Goal: Information Seeking & Learning: Find contact information

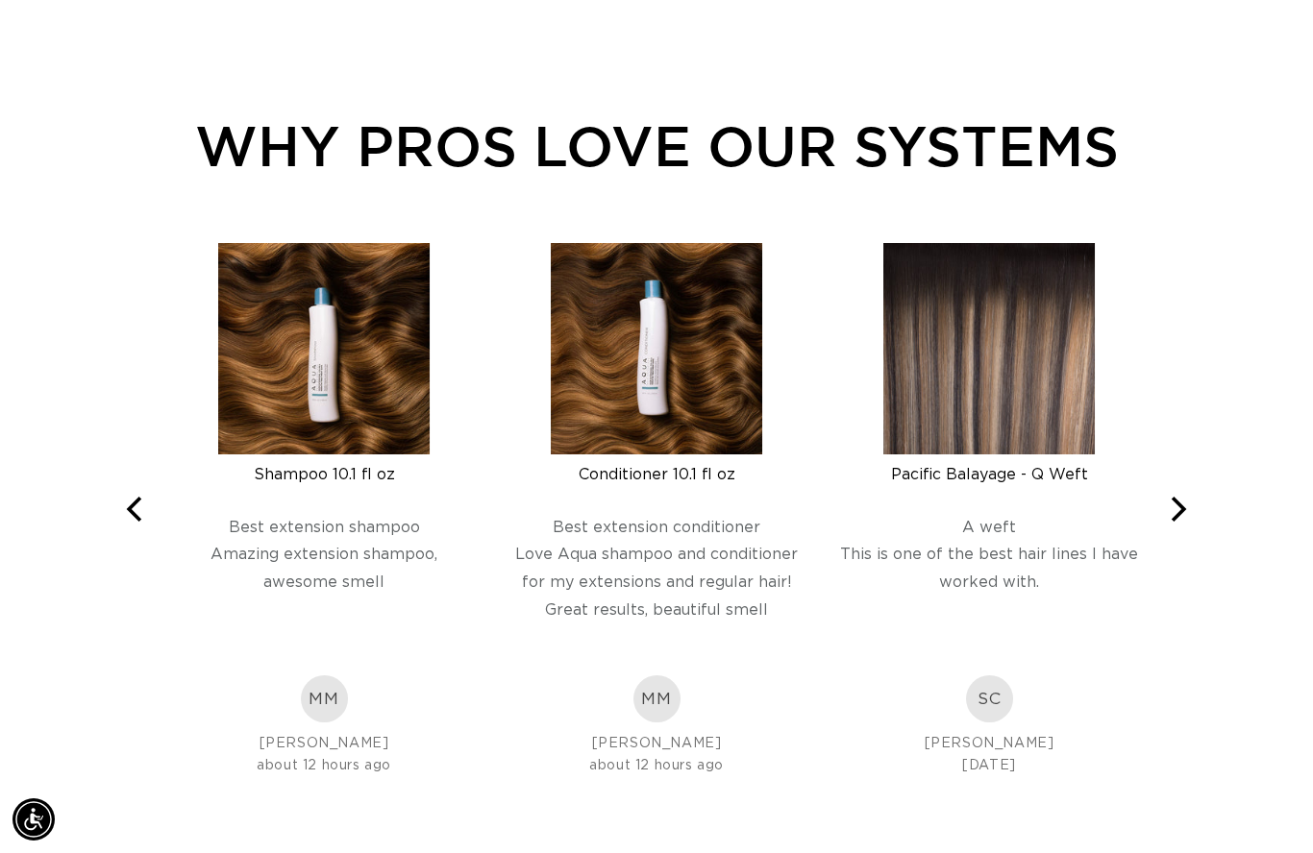
click at [1219, 495] on div "WHY PROS LOVE OUR SYSTEMS Rated 5.0 out of 5 1282 Reviews Leave-In Conditioner …" at bounding box center [656, 440] width 1313 height 726
click at [1178, 509] on icon "Next" at bounding box center [1176, 509] width 25 height 25
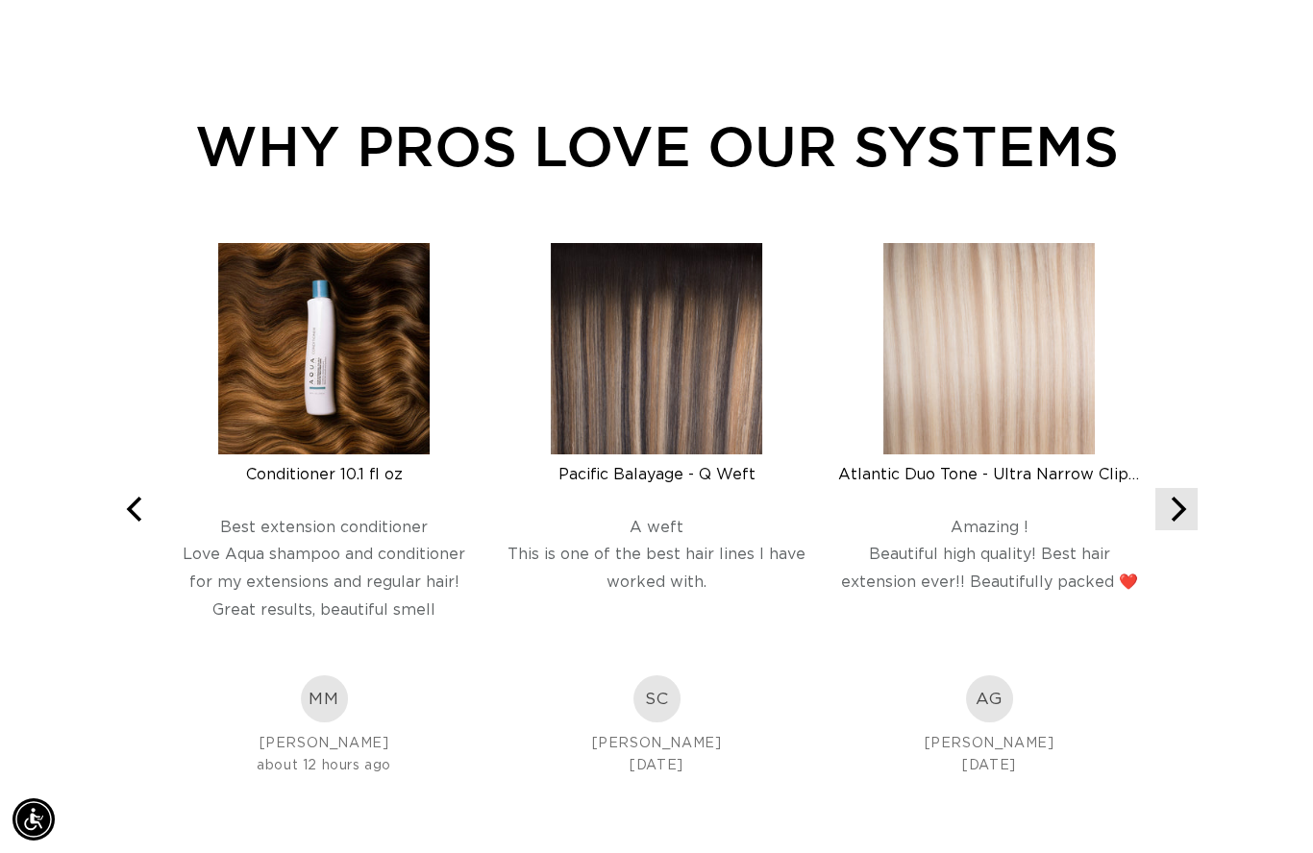
scroll to position [0, 1176]
click at [1225, 501] on div "WHY PROS LOVE OUR SYSTEMS Rated 5.0 out of 5 1282 Reviews Leave-In Conditioner …" at bounding box center [656, 440] width 1313 height 726
click at [1187, 509] on icon "Next" at bounding box center [1176, 509] width 25 height 25
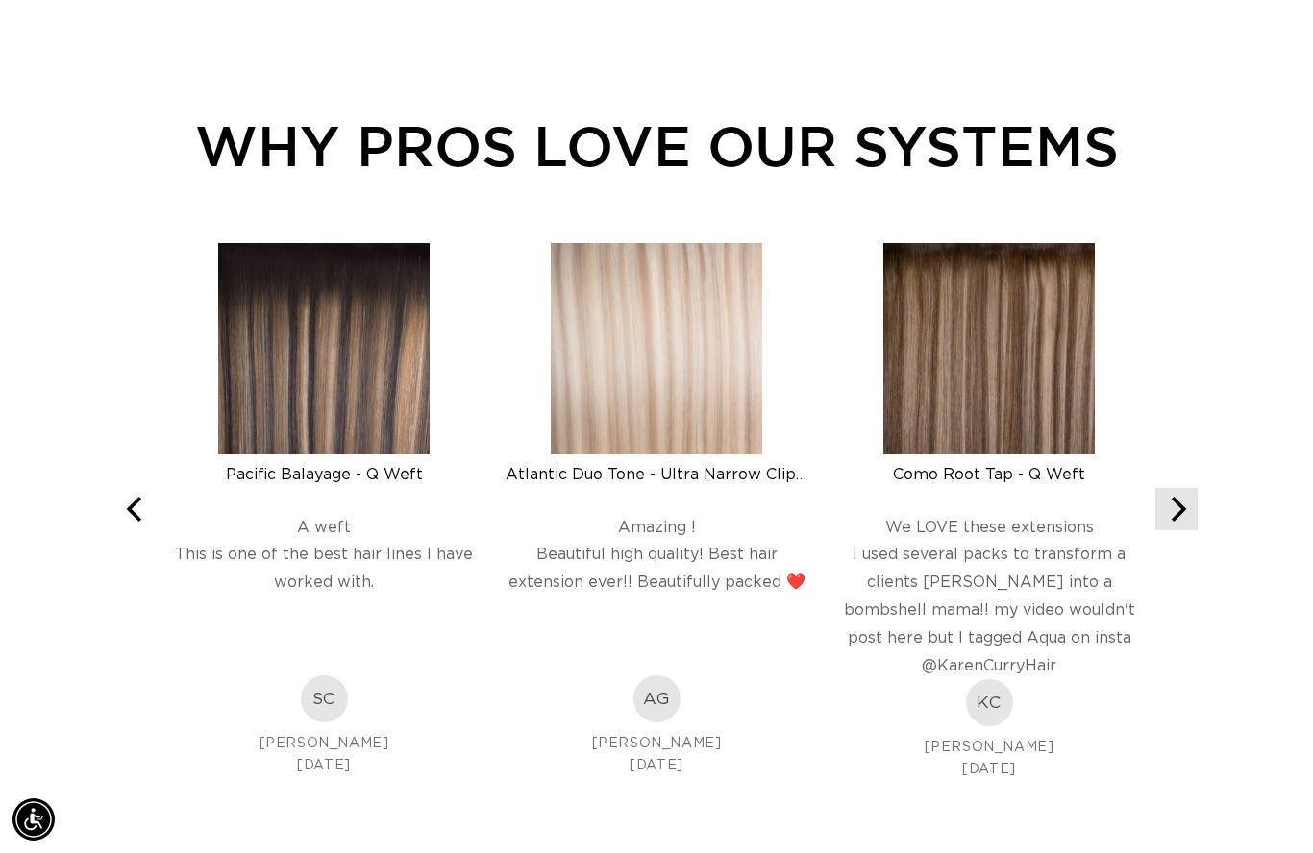
scroll to position [0, 2352]
click at [1182, 519] on icon "Next" at bounding box center [1176, 509] width 25 height 25
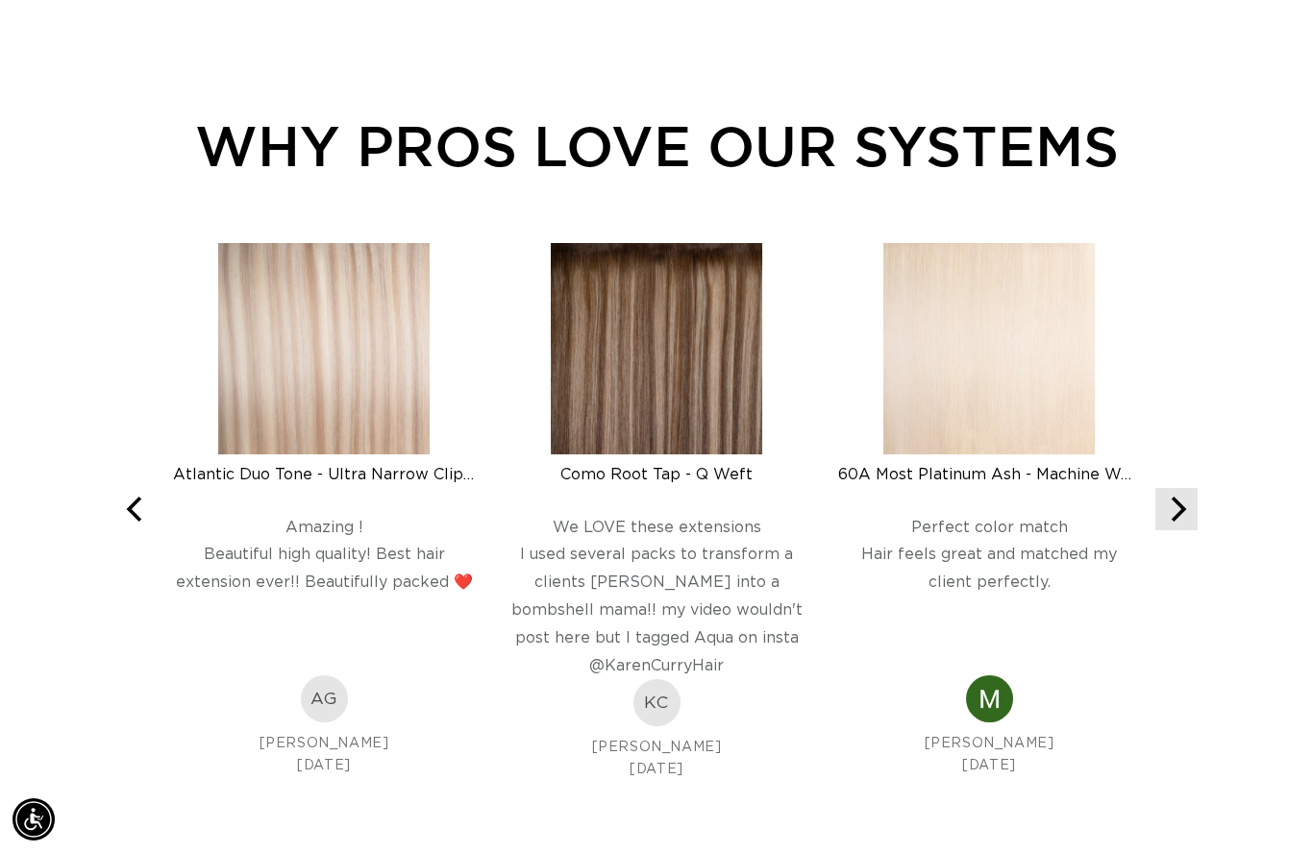
click at [1194, 508] on button "Next" at bounding box center [1176, 509] width 42 height 42
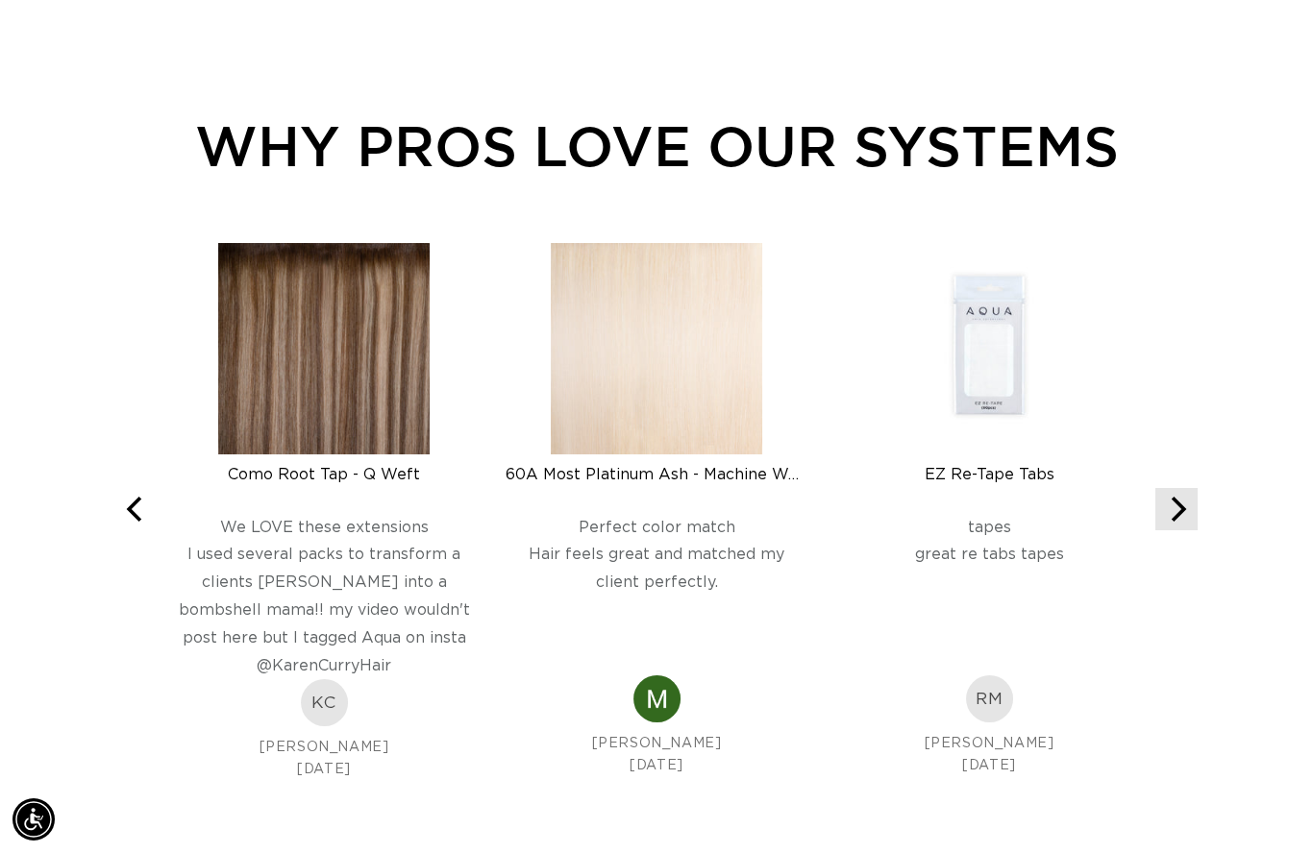
click at [1194, 500] on button "Next" at bounding box center [1176, 509] width 42 height 42
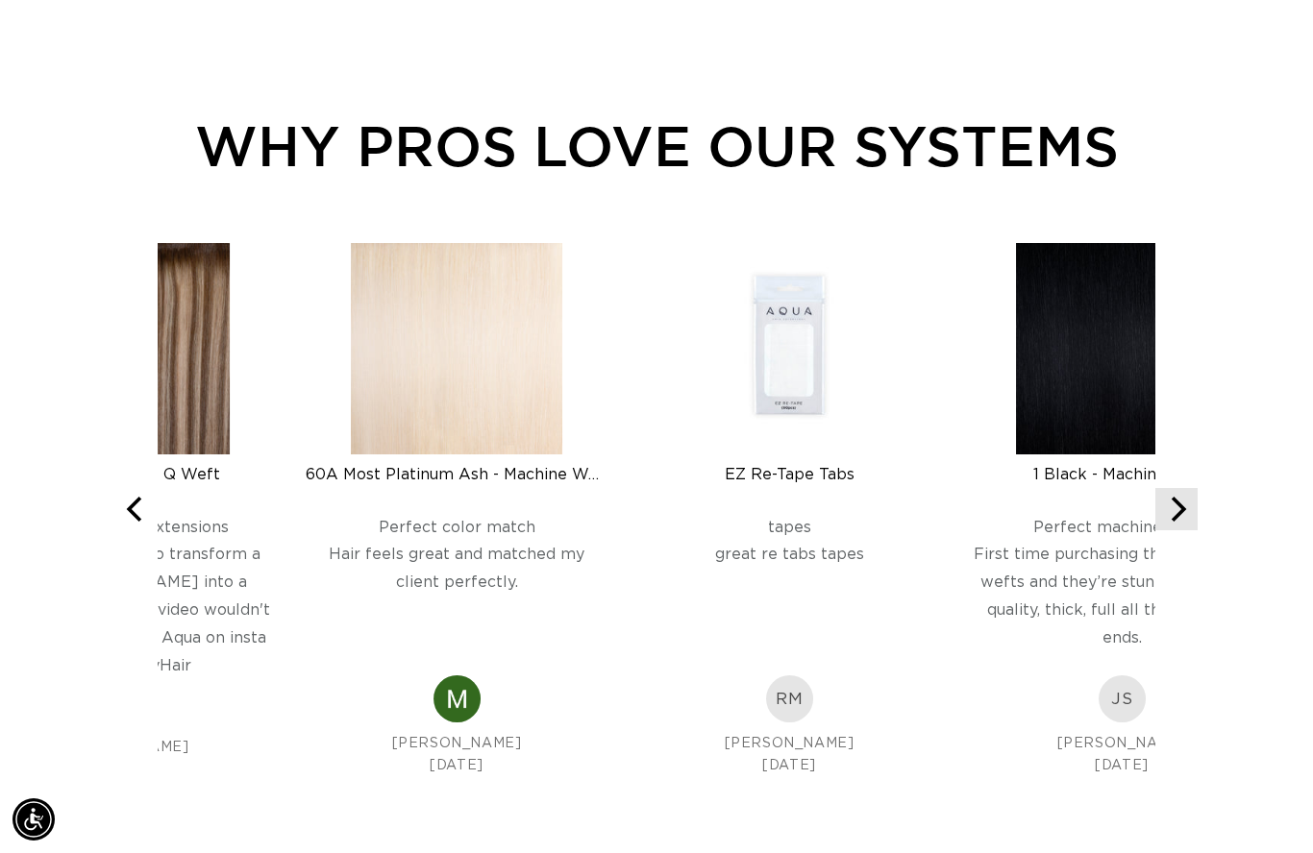
scroll to position [0, 0]
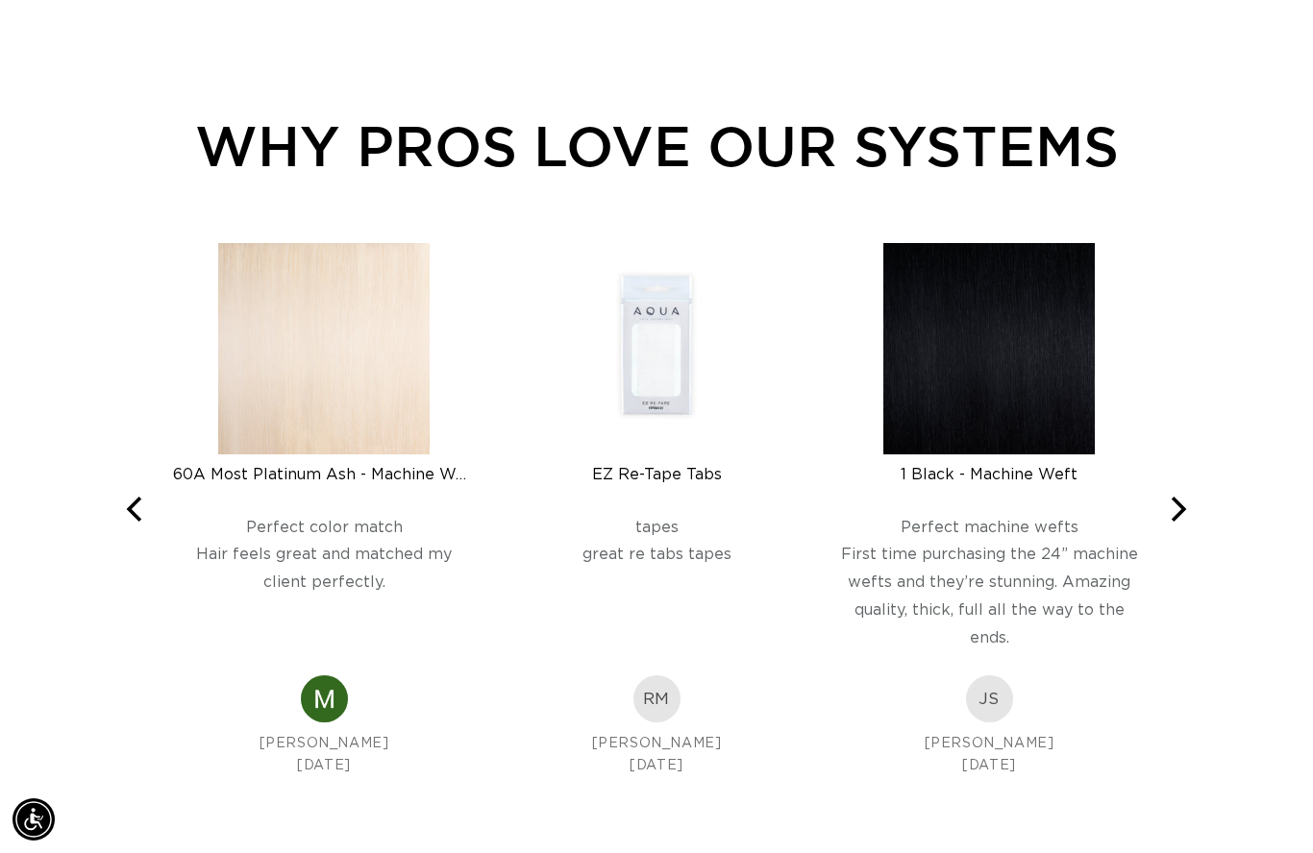
click at [1209, 505] on div "WHY PROS LOVE OUR SYSTEMS Rated 5.0 out of 5 1282 Reviews Leave-In Conditioner …" at bounding box center [656, 440] width 1313 height 726
click at [1195, 509] on button "Next" at bounding box center [1176, 509] width 42 height 42
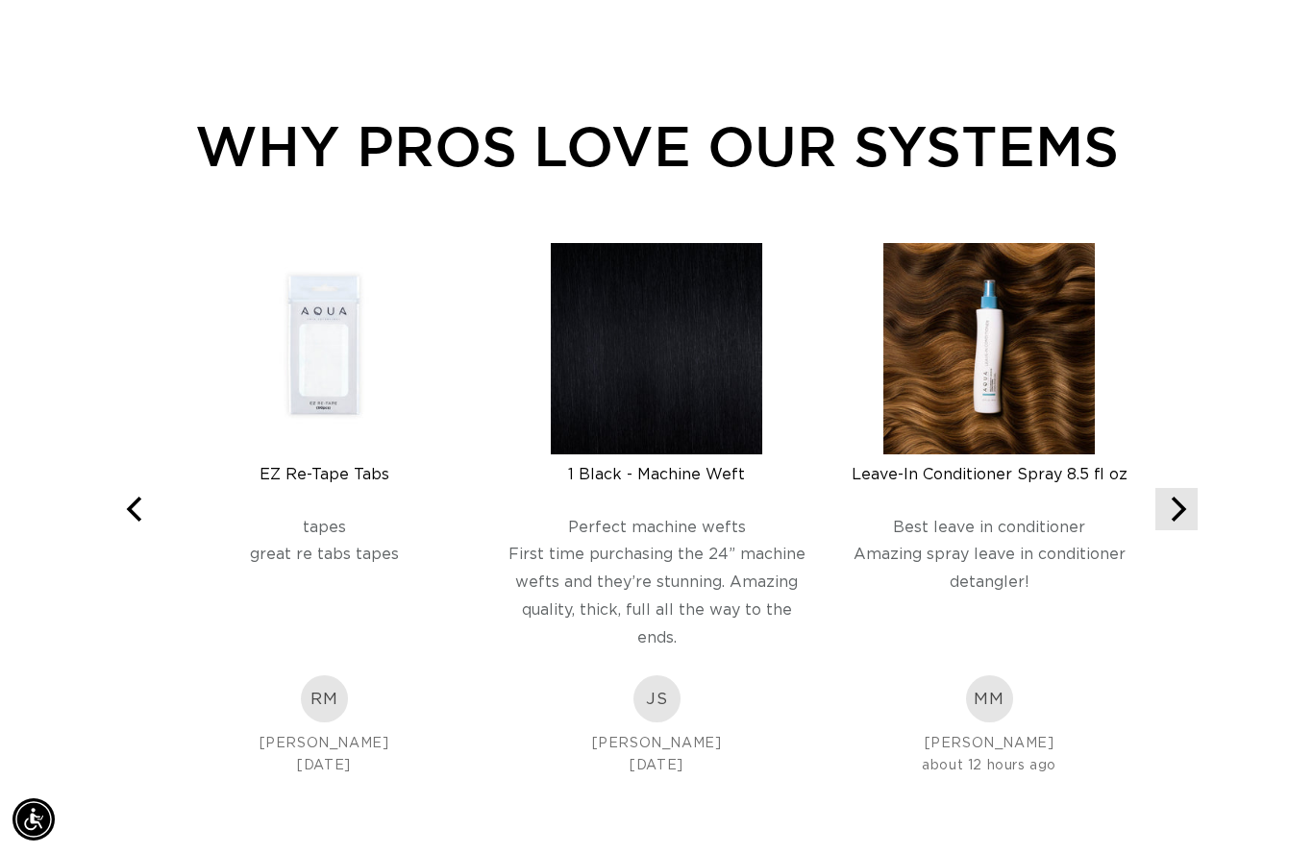
scroll to position [0, 1176]
click at [139, 498] on icon "Previous" at bounding box center [133, 509] width 15 height 25
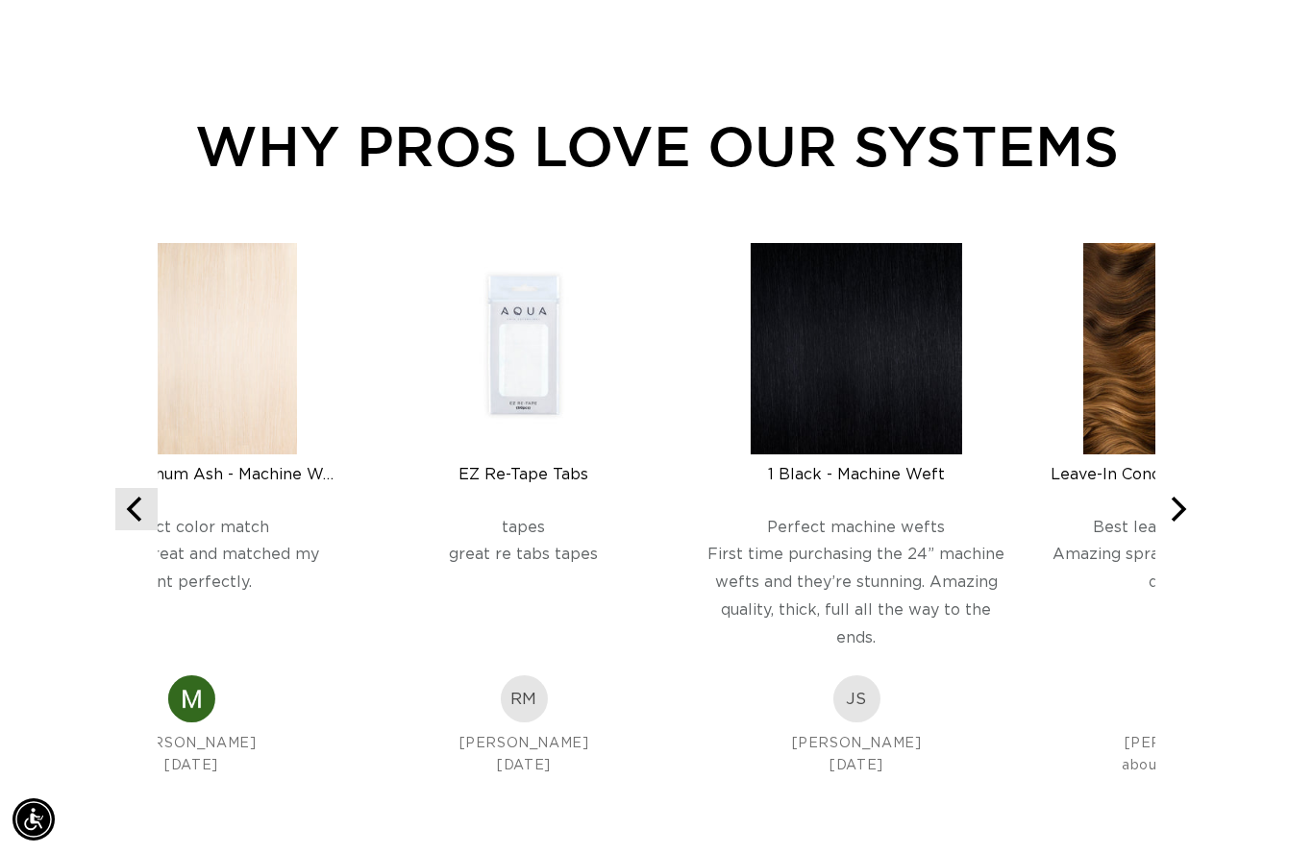
click at [139, 497] on icon "Previous" at bounding box center [133, 509] width 15 height 25
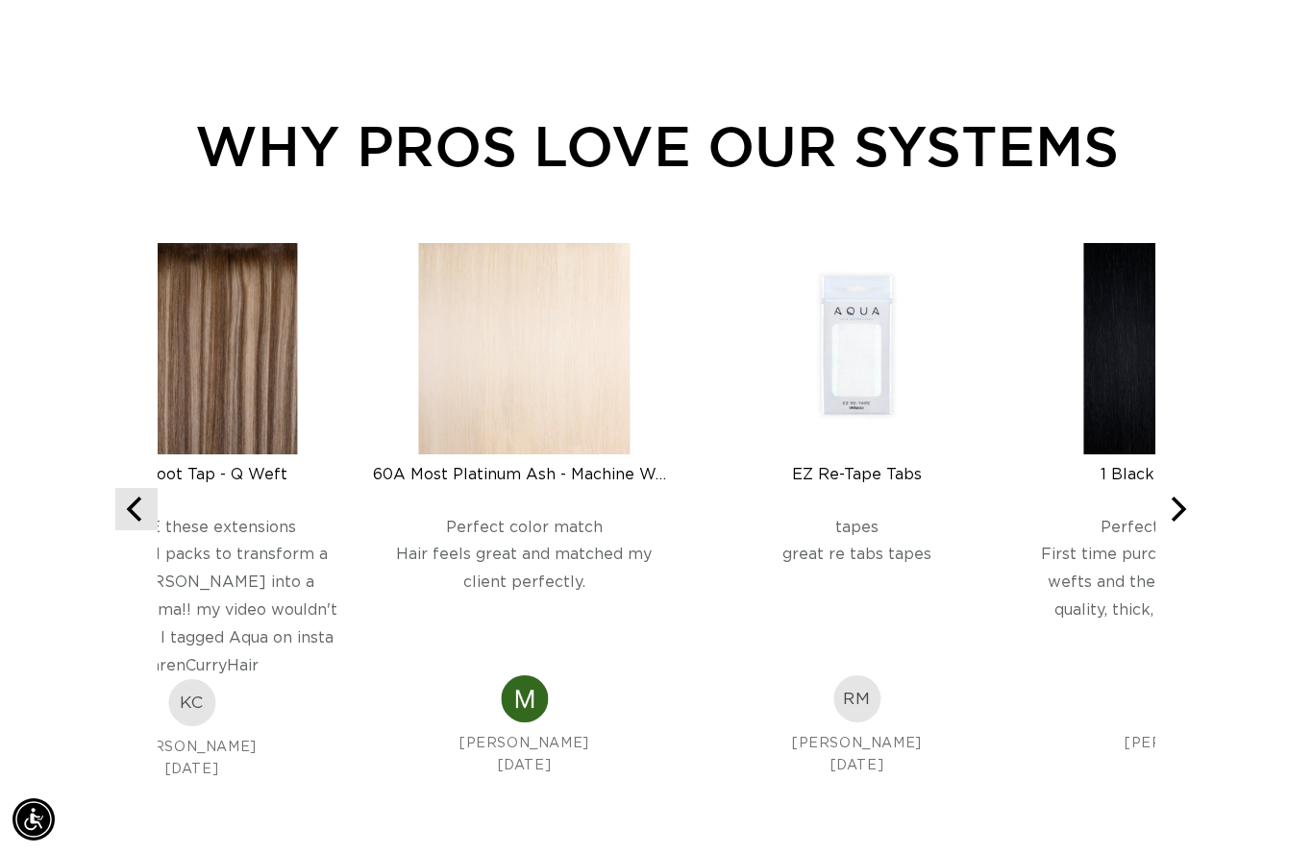
click at [139, 500] on icon "Previous" at bounding box center [136, 509] width 25 height 25
click at [138, 500] on icon "Previous" at bounding box center [136, 509] width 25 height 25
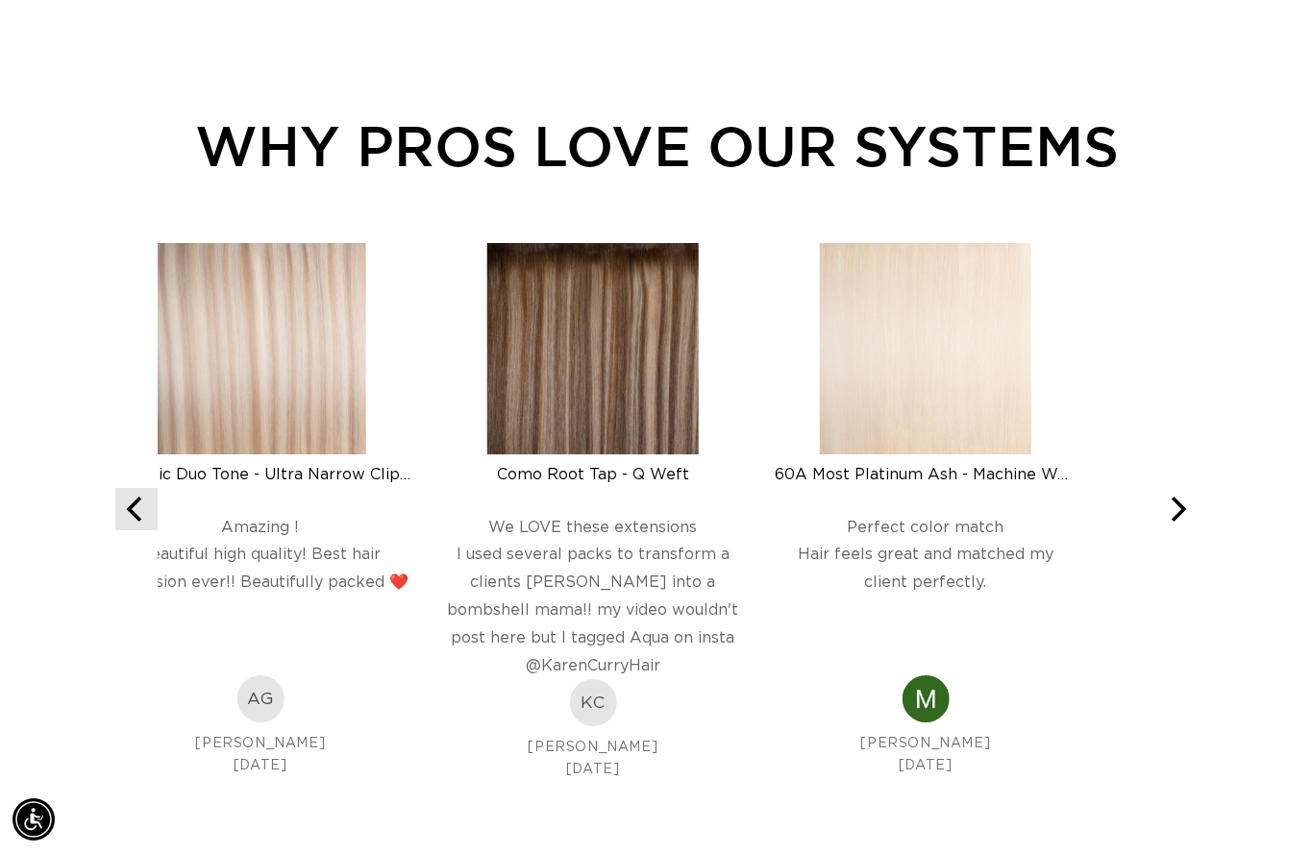
click at [157, 488] on button "Previous" at bounding box center [136, 509] width 42 height 42
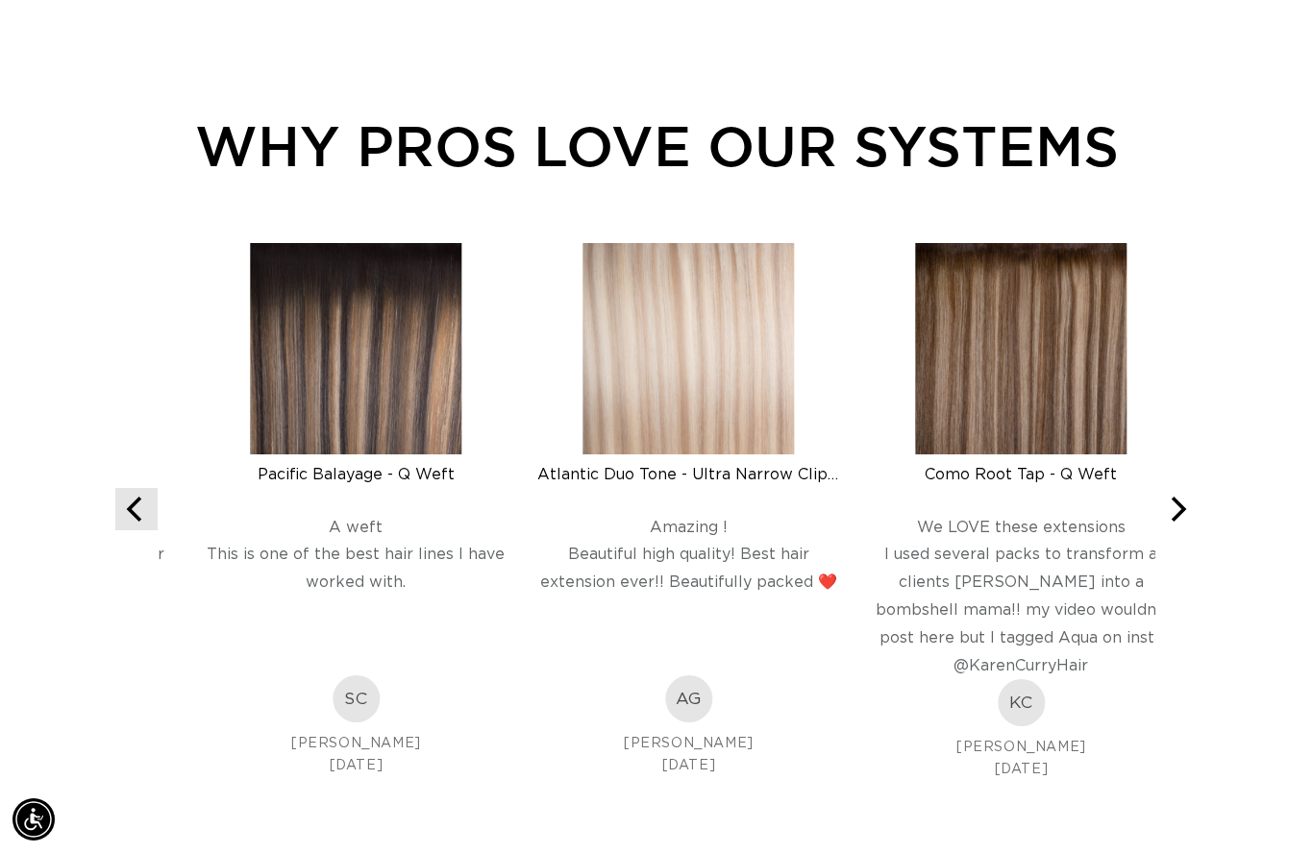
click at [154, 482] on div "Leave-In Conditioner Spray 8.5 fl oz Rated 5 out of 5 Best leave in conditioner…" at bounding box center [656, 509] width 1082 height 533
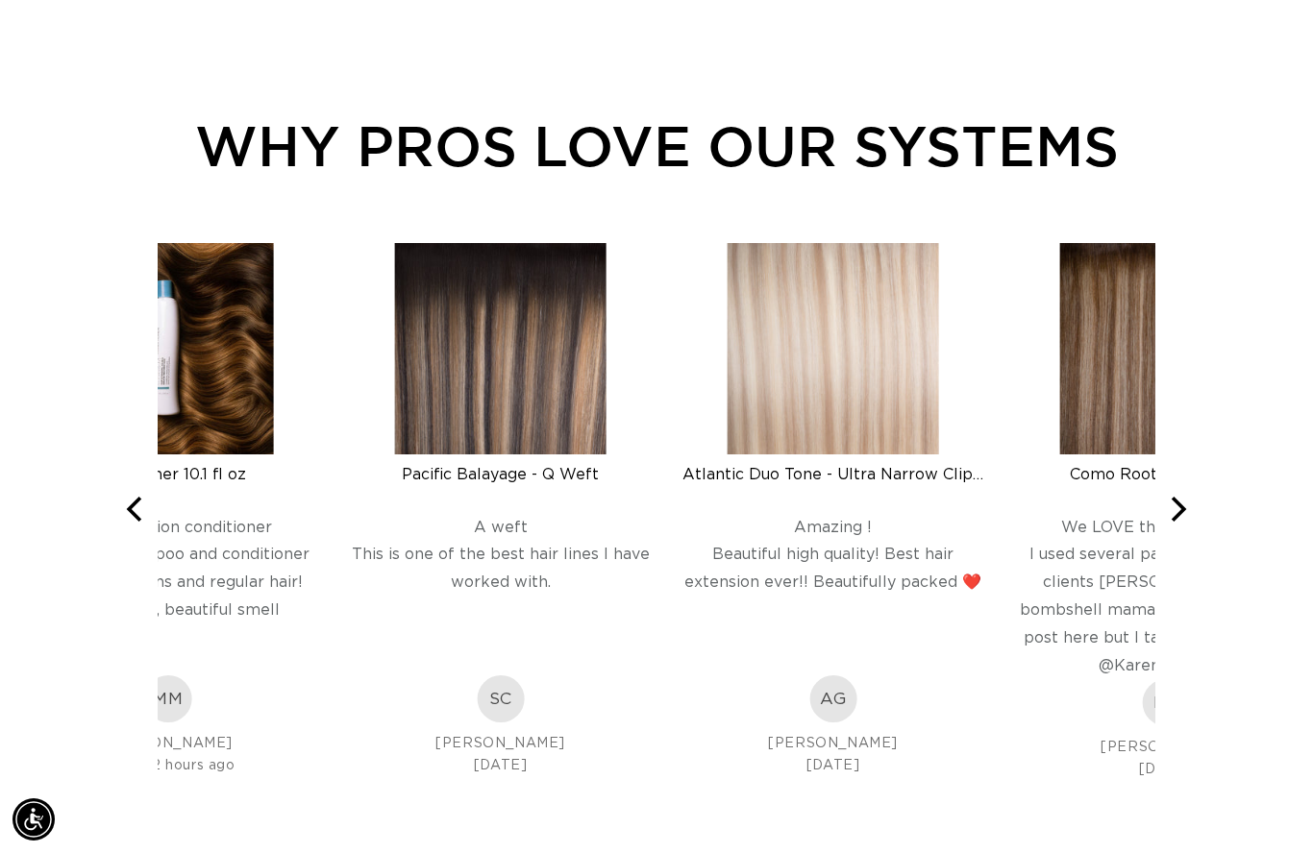
click at [159, 475] on div "Conditioner 10.1 fl oz" at bounding box center [168, 474] width 302 height 19
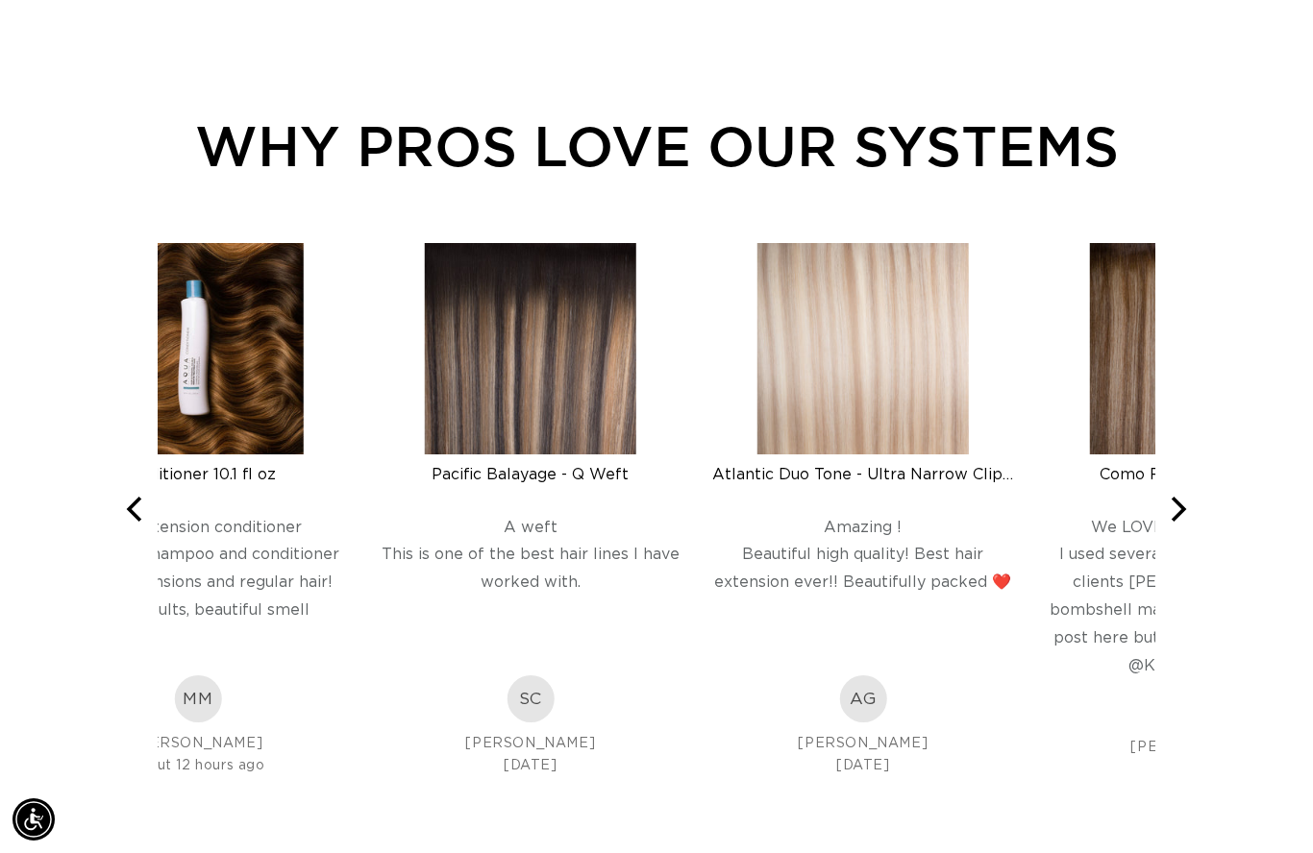
click at [160, 484] on span at bounding box center [197, 496] width 120 height 24
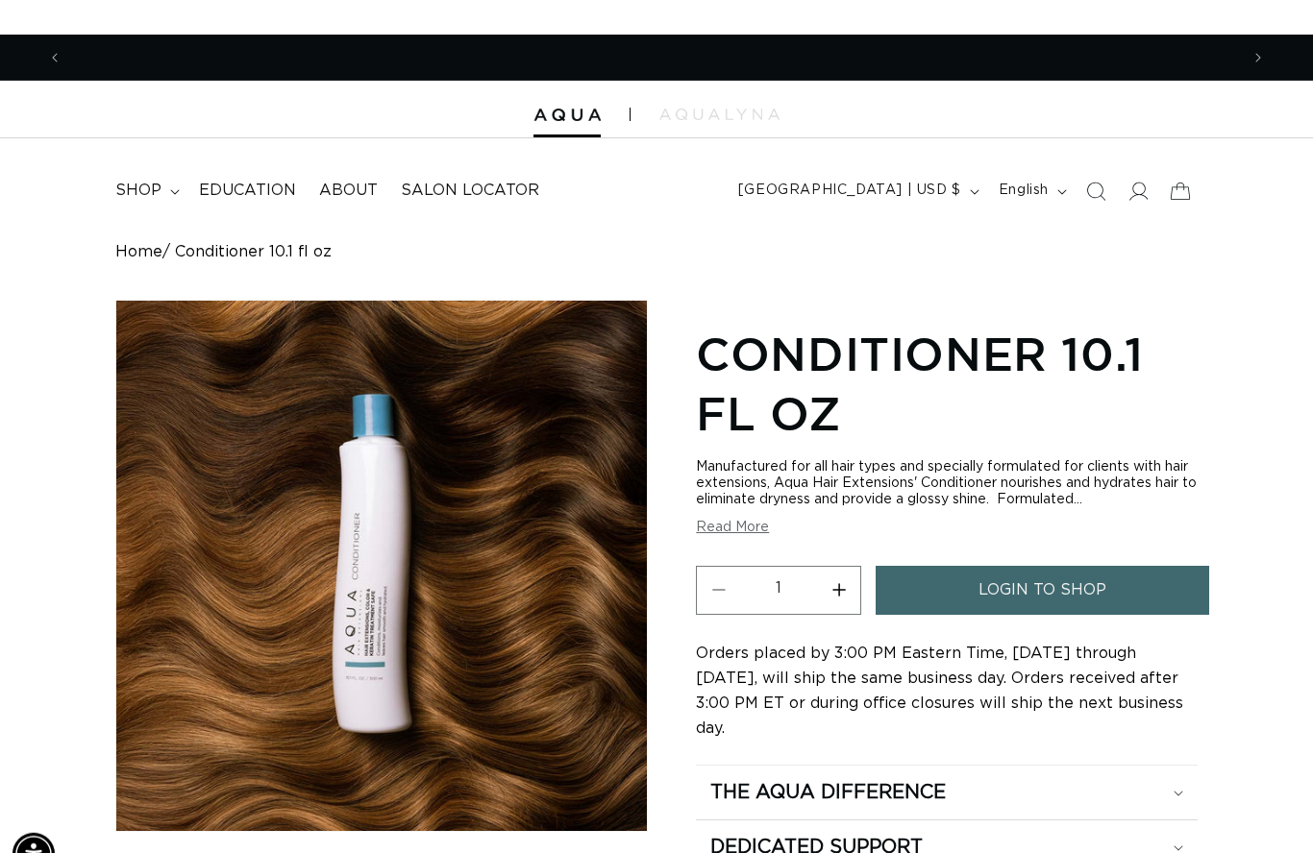
scroll to position [0, 2352]
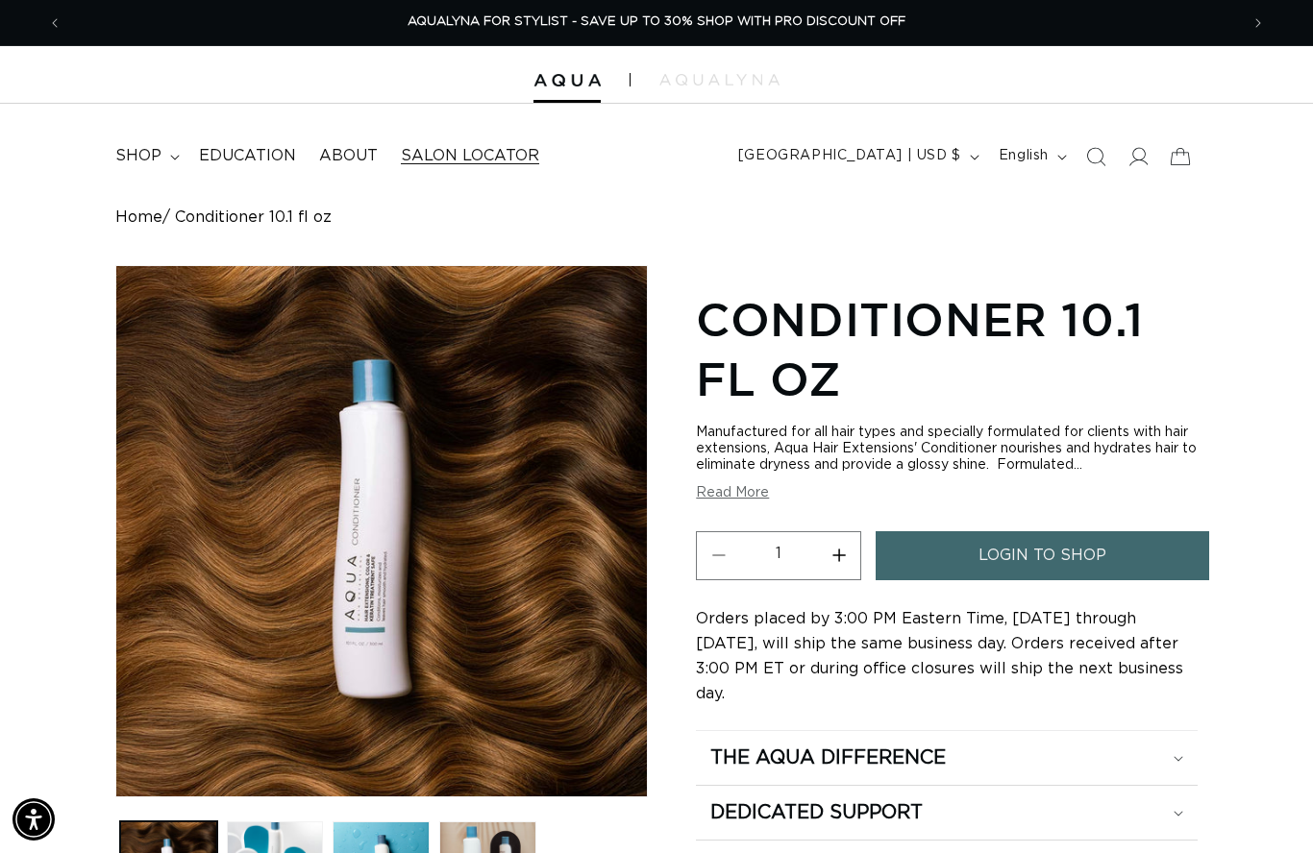
click at [442, 152] on span "Salon Locator" at bounding box center [470, 156] width 138 height 20
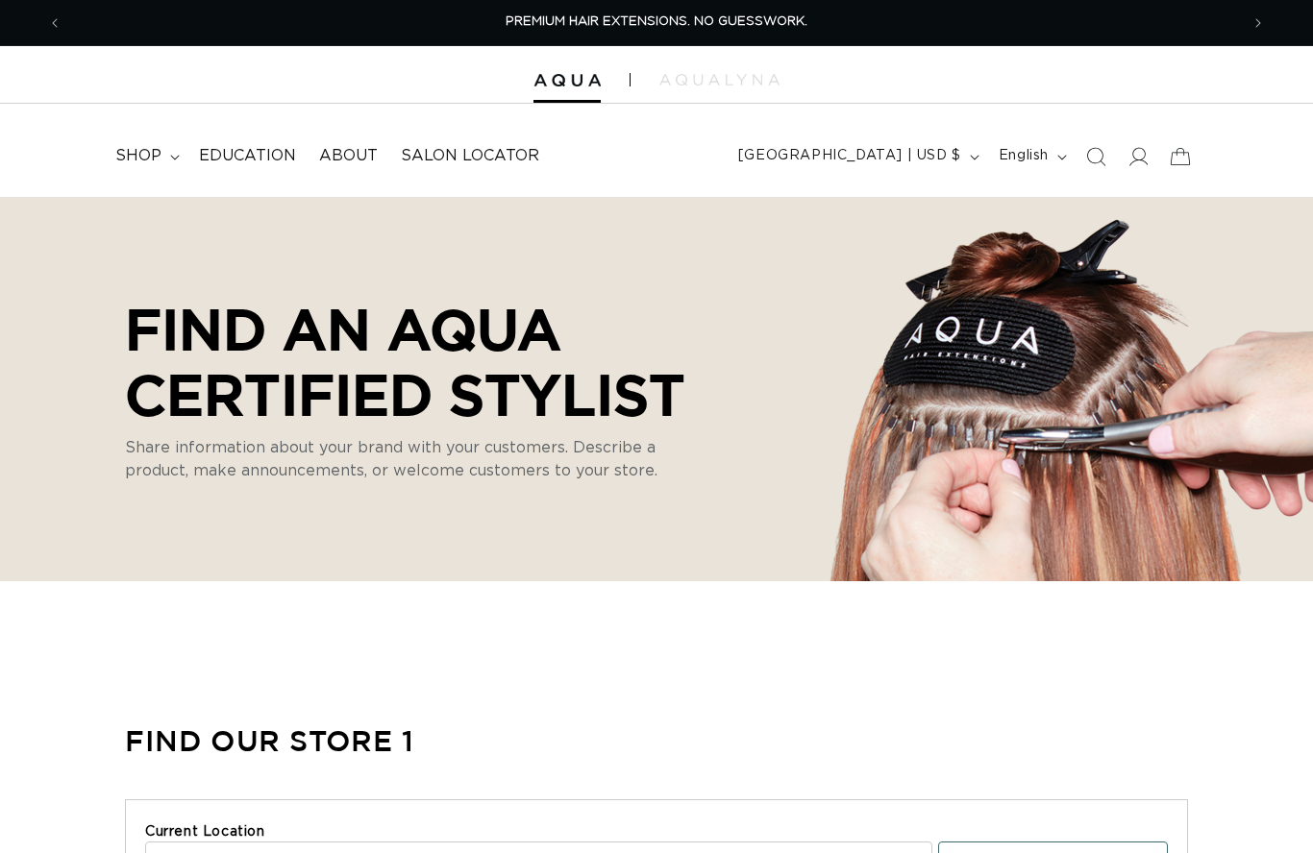
select select "m"
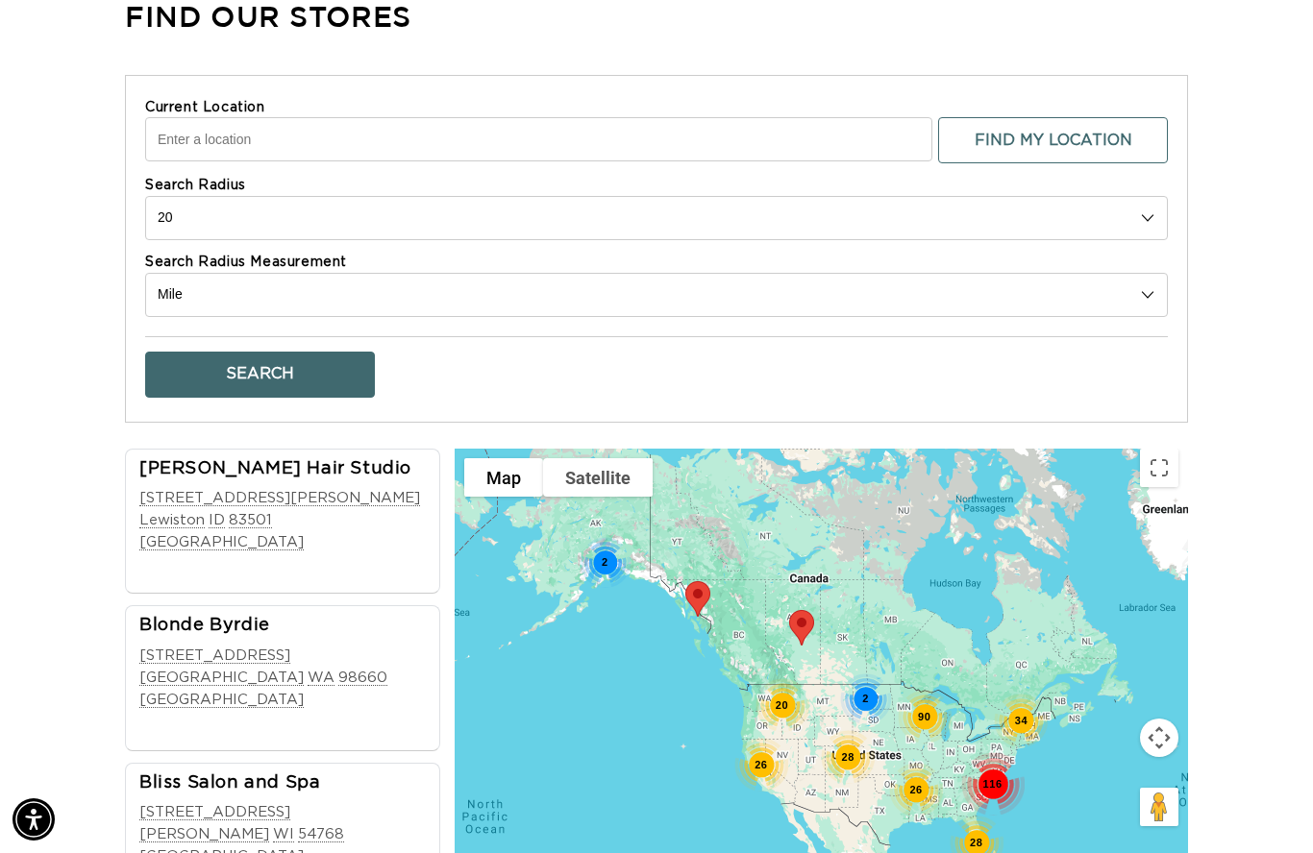
scroll to position [710, 0]
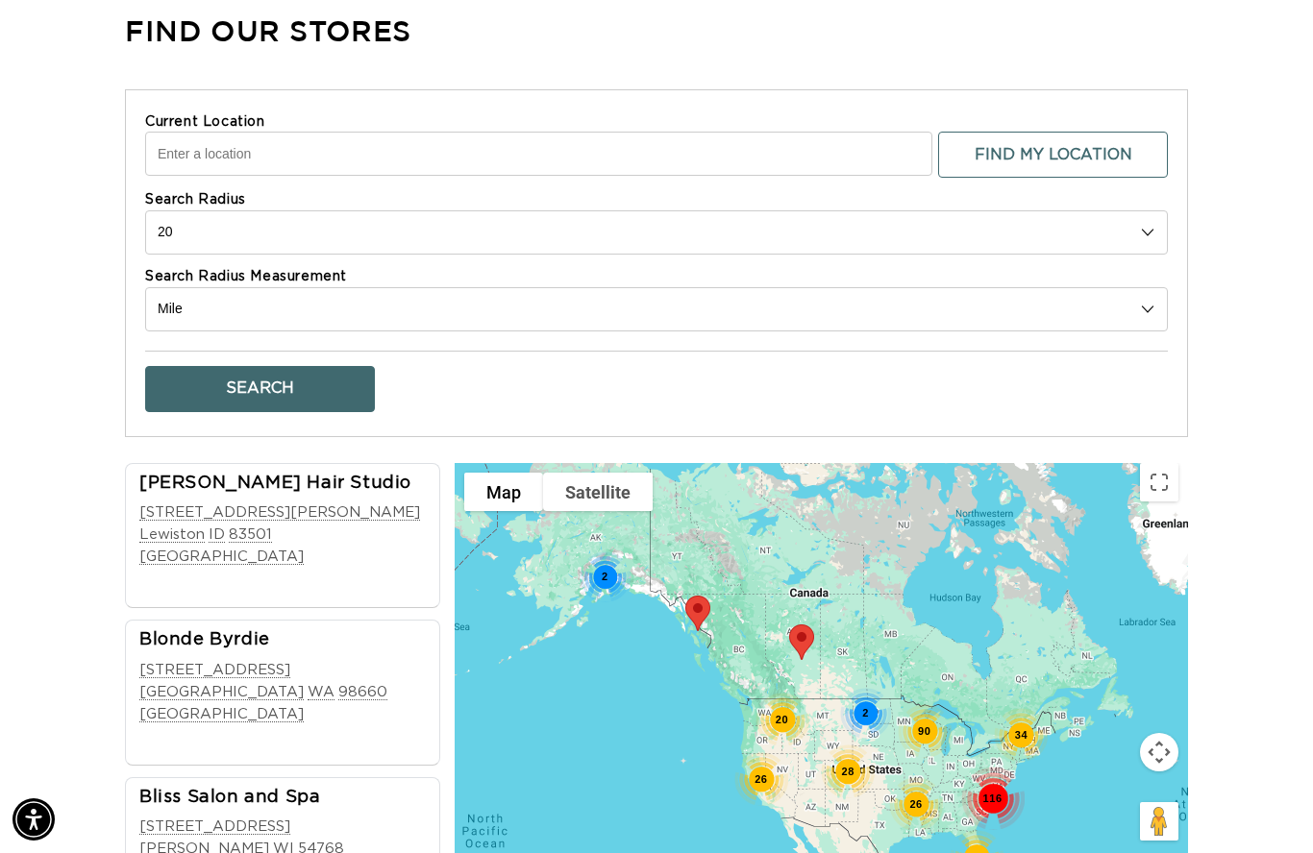
click at [229, 140] on input "Current Location" at bounding box center [538, 154] width 787 height 44
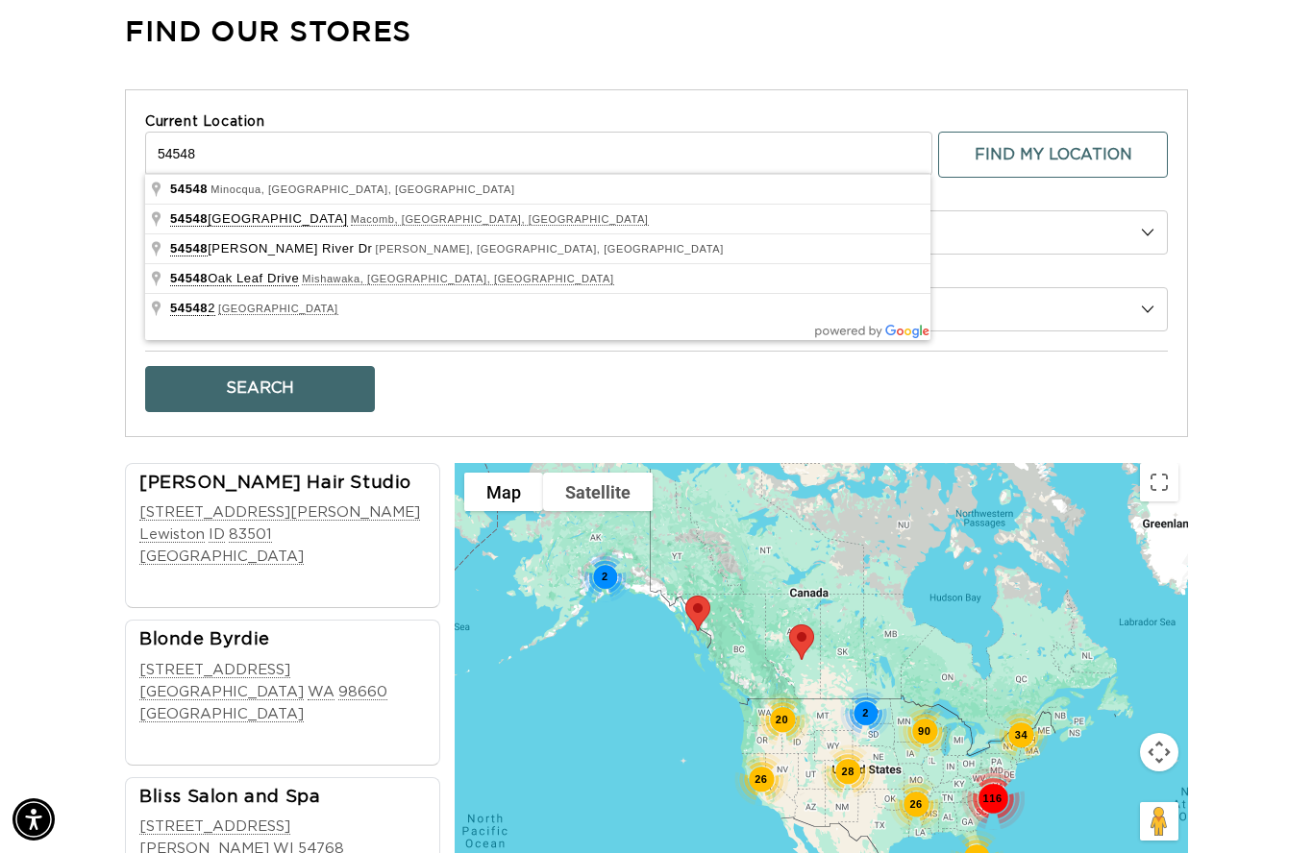
scroll to position [0, 2352]
type input "Minocqua, WI 54548, USA"
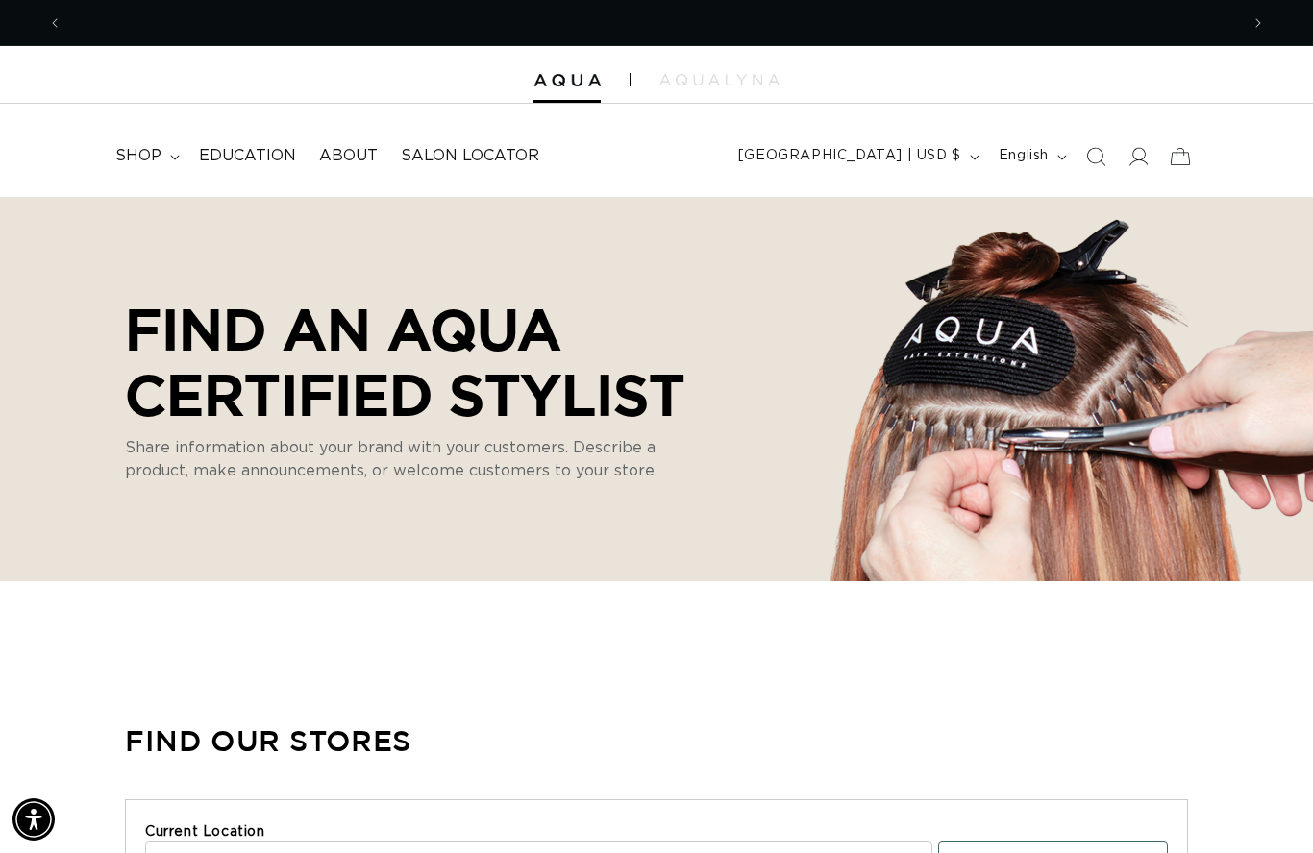
scroll to position [0, 1176]
click at [146, 146] on span "shop" at bounding box center [138, 156] width 46 height 20
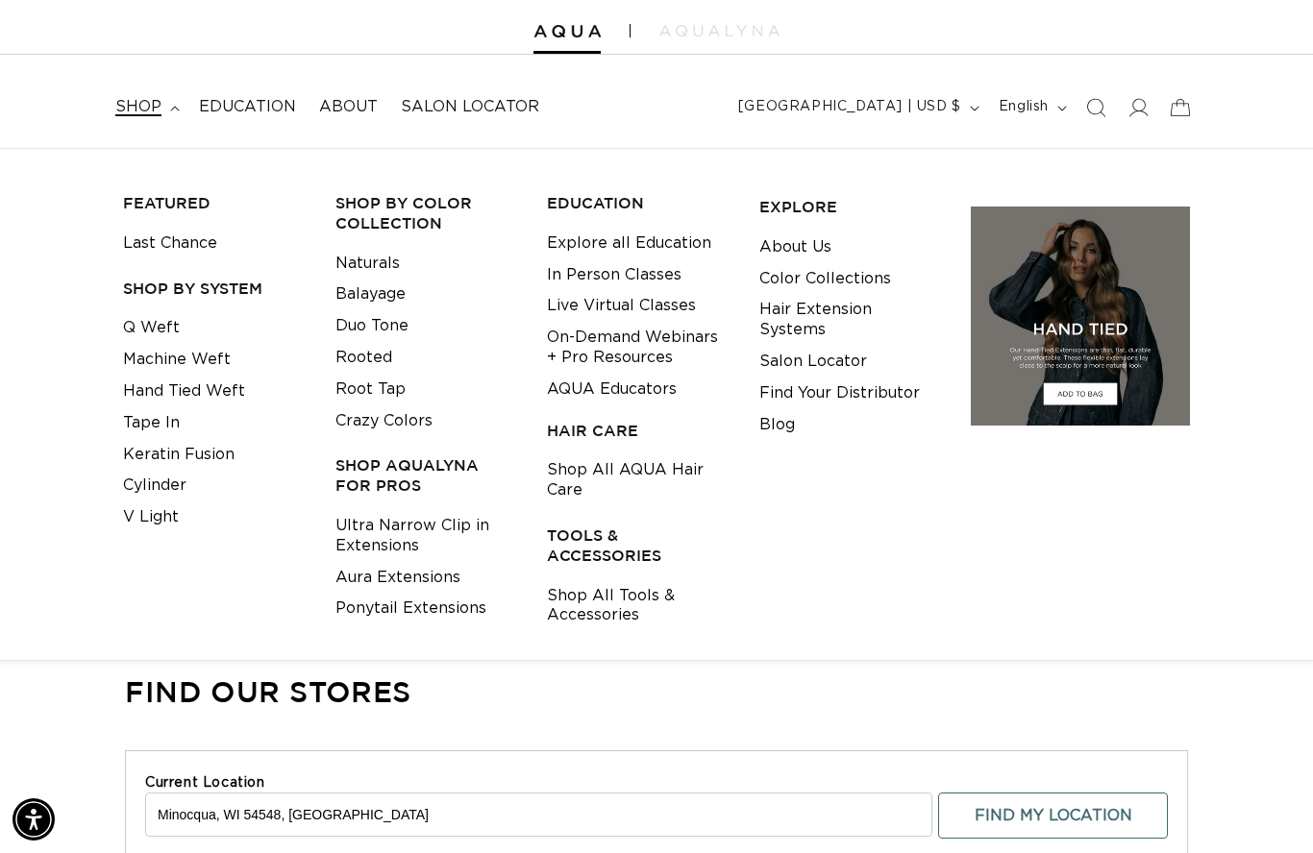
scroll to position [0, 0]
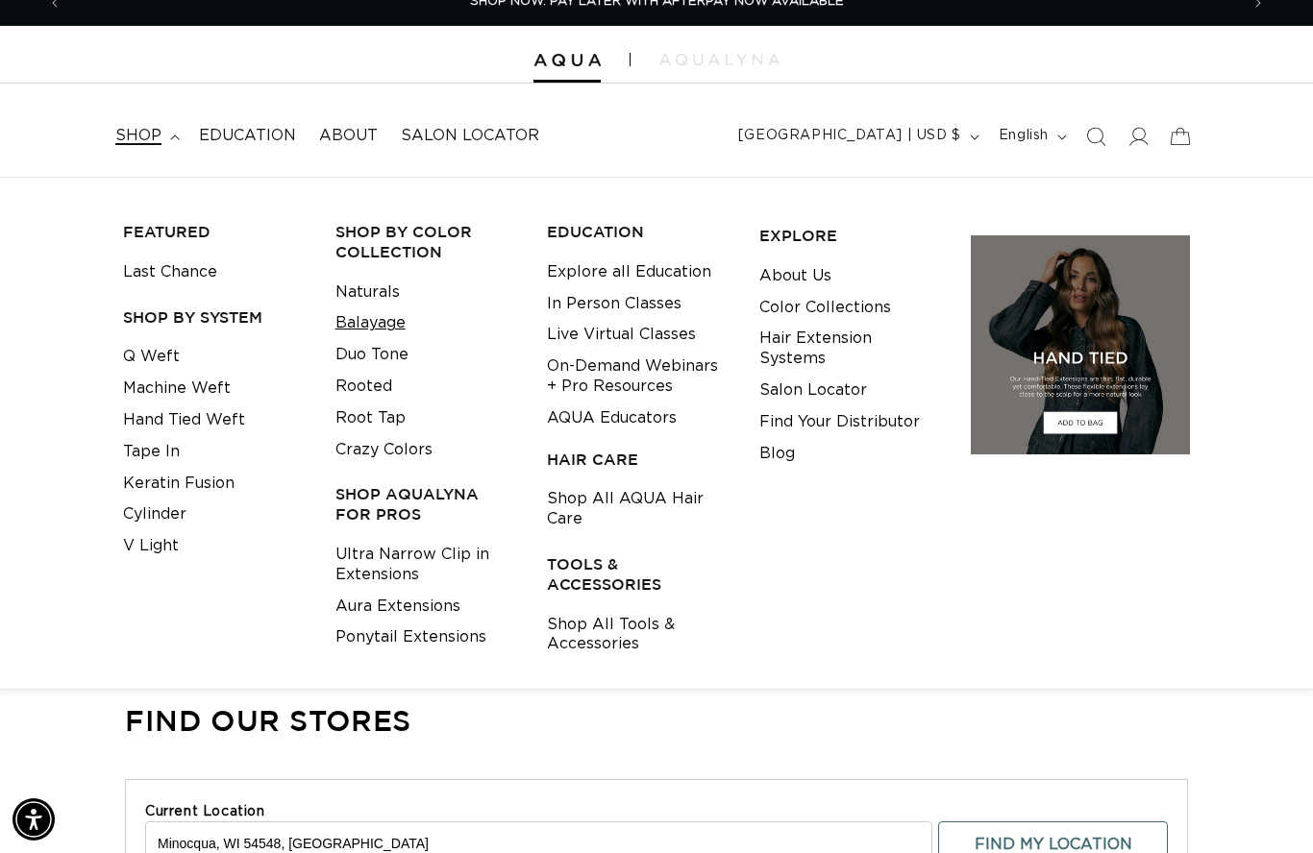
click at [403, 314] on link "Balayage" at bounding box center [370, 323] width 70 height 32
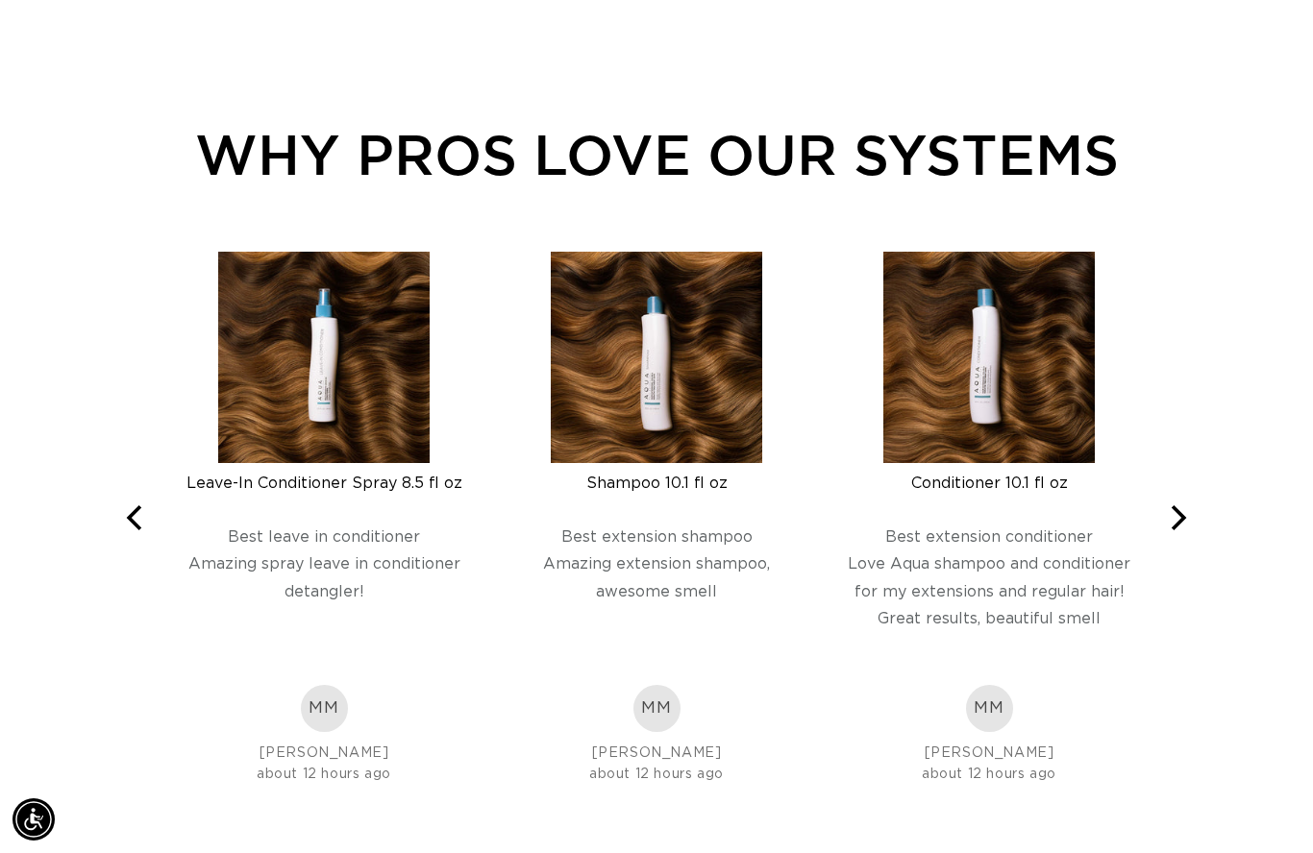
click at [666, 477] on div "Shampoo 10.1 fl oz" at bounding box center [656, 483] width 302 height 19
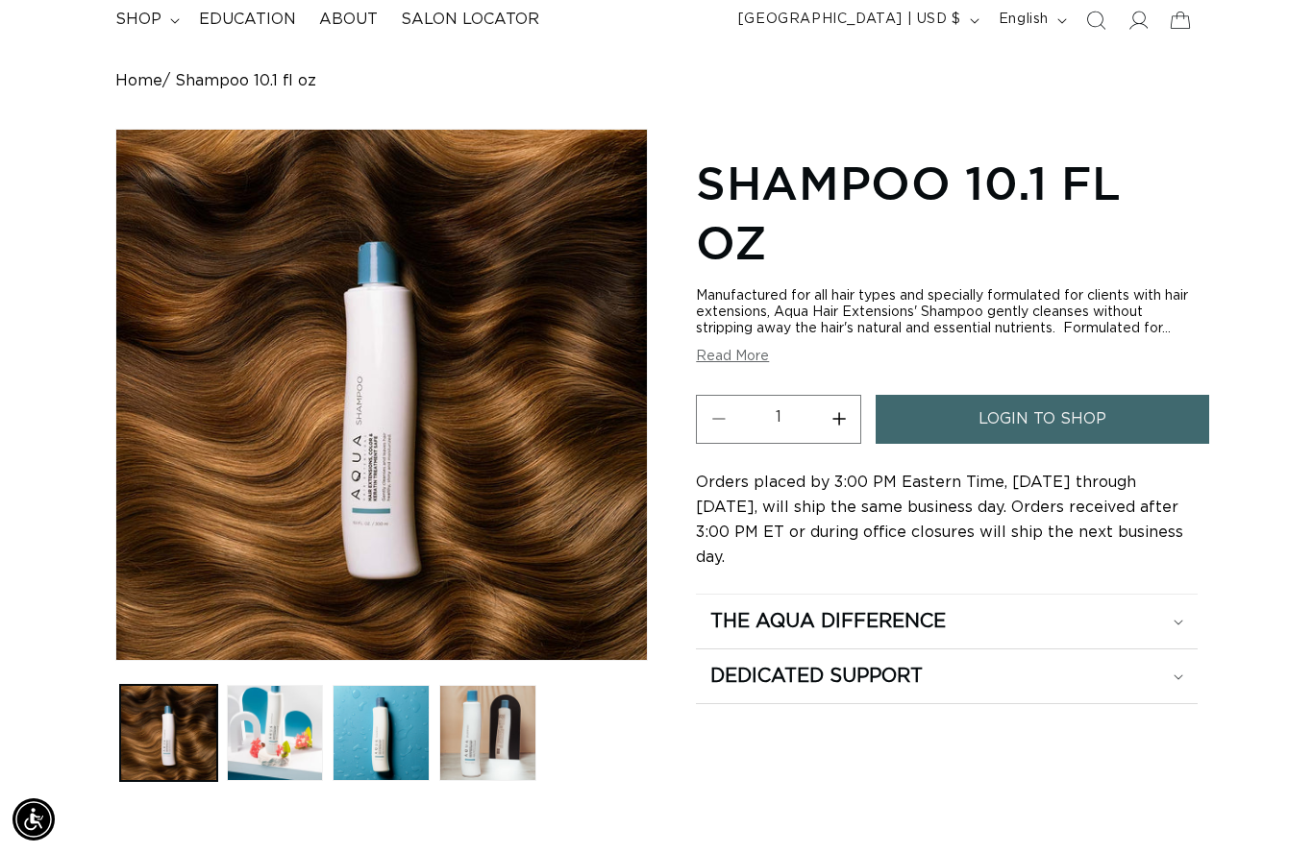
click at [743, 361] on button "Read More" at bounding box center [732, 357] width 73 height 16
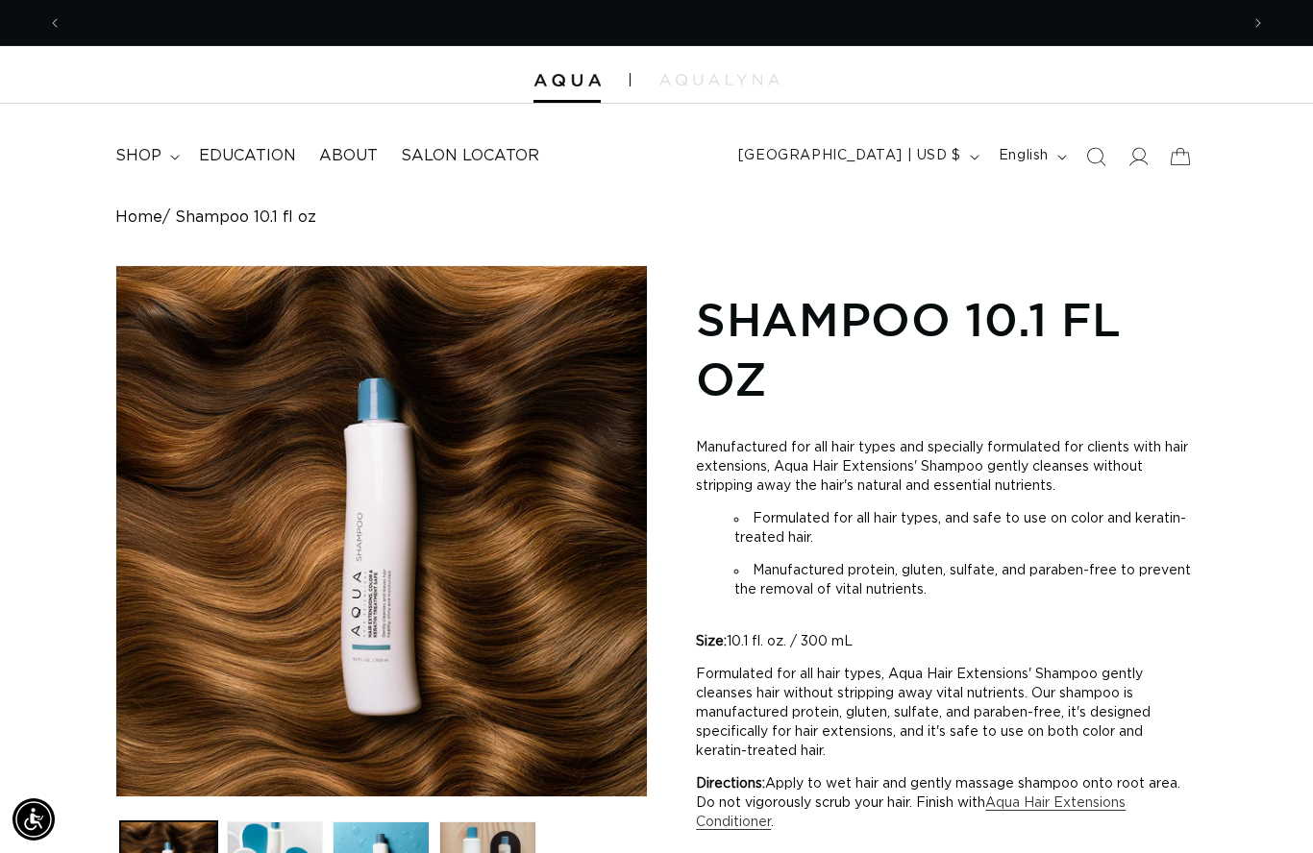
scroll to position [0, 1176]
